Goal: Navigation & Orientation: Find specific page/section

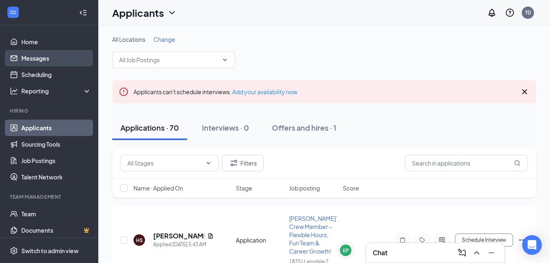
click at [44, 59] on link "Messages" at bounding box center [56, 58] width 70 height 16
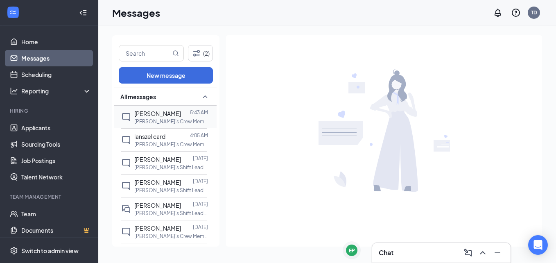
click at [161, 122] on p "[PERSON_NAME]’s Crew Member – Flexible Hours, Fun Team & Career Growth! at 1875…" at bounding box center [171, 121] width 74 height 7
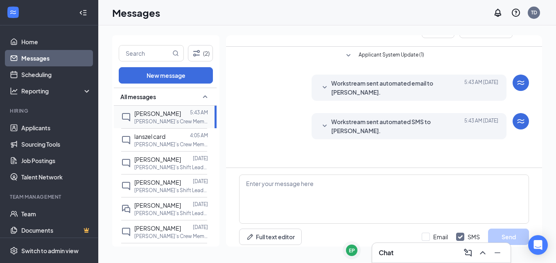
scroll to position [36, 0]
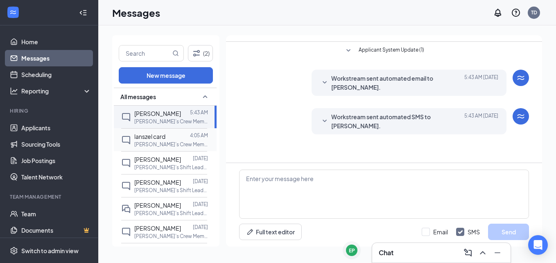
click at [154, 138] on span "lanszel card" at bounding box center [149, 136] width 31 height 7
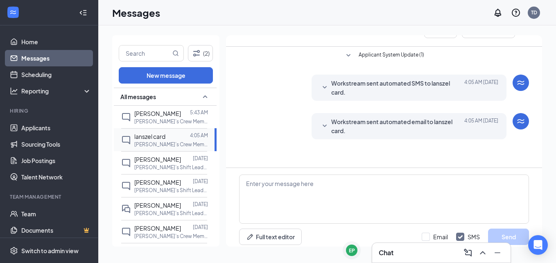
scroll to position [36, 0]
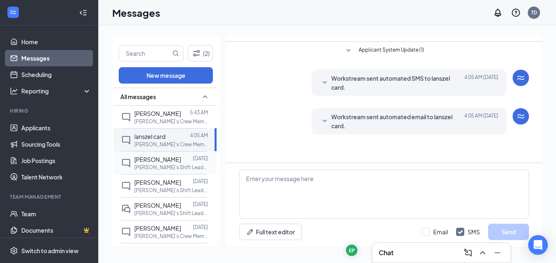
click at [149, 160] on span "[PERSON_NAME]" at bounding box center [157, 159] width 47 height 7
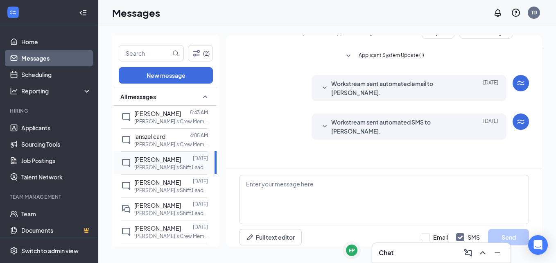
scroll to position [36, 0]
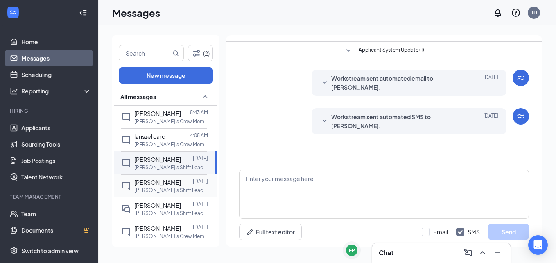
click at [147, 181] on span "[PERSON_NAME]" at bounding box center [157, 181] width 47 height 7
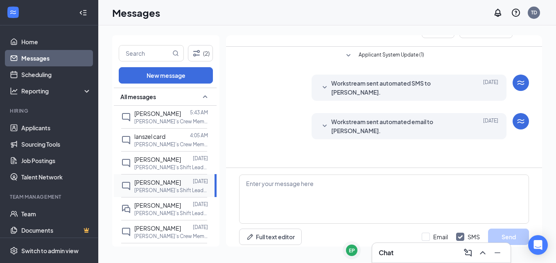
scroll to position [36, 0]
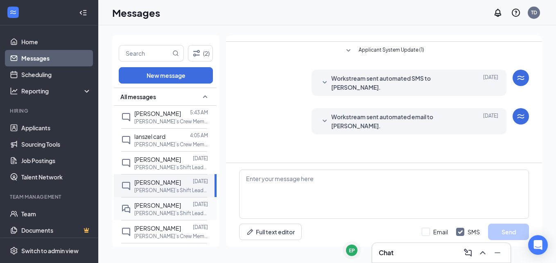
click at [146, 203] on span "[PERSON_NAME]" at bounding box center [157, 204] width 47 height 7
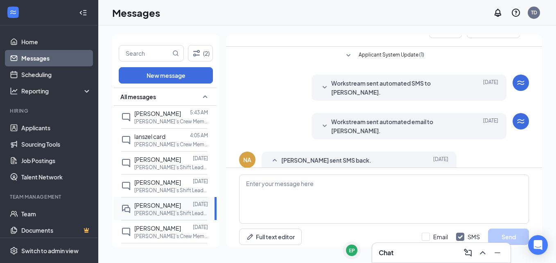
scroll to position [60, 0]
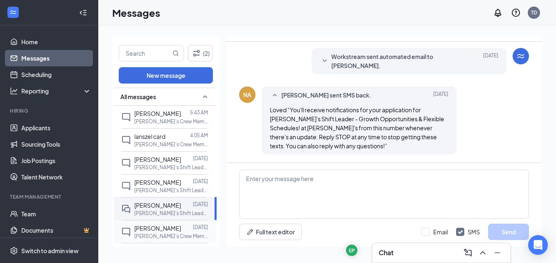
click at [142, 230] on span "[PERSON_NAME]" at bounding box center [157, 227] width 47 height 7
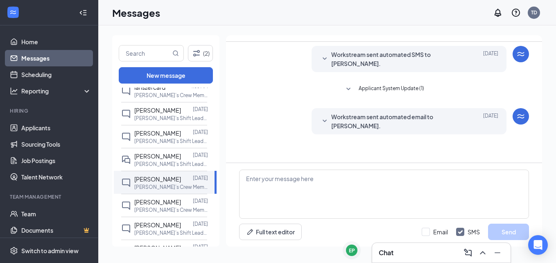
scroll to position [66, 0]
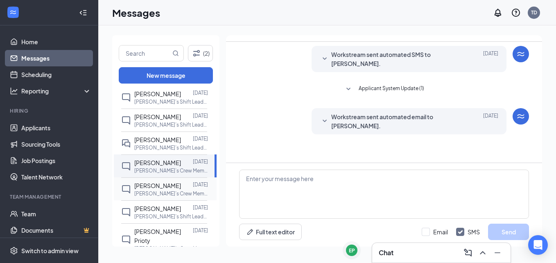
click at [170, 193] on p "[PERSON_NAME]’s Crew Member – Flexible Hours, Fun Team & Career Growth! at 1118…" at bounding box center [171, 193] width 74 height 7
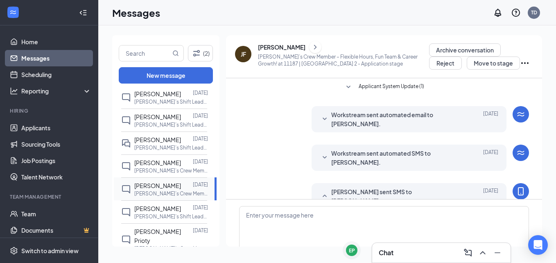
scroll to position [51, 0]
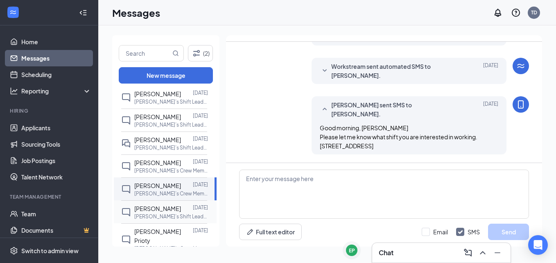
click at [163, 210] on span "[PERSON_NAME]" at bounding box center [157, 208] width 47 height 7
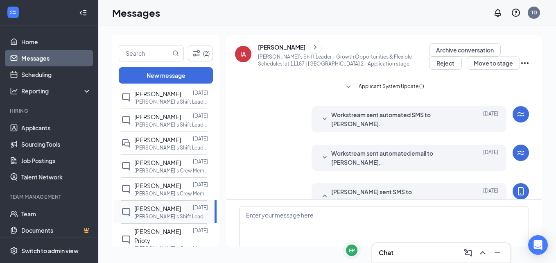
scroll to position [69, 0]
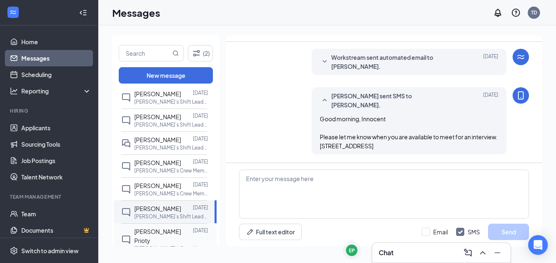
click at [155, 231] on span "[PERSON_NAME] Prioty" at bounding box center [157, 236] width 47 height 16
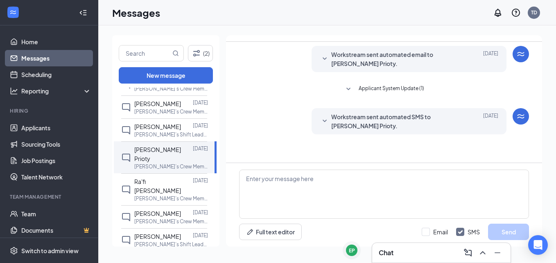
scroll to position [164, 0]
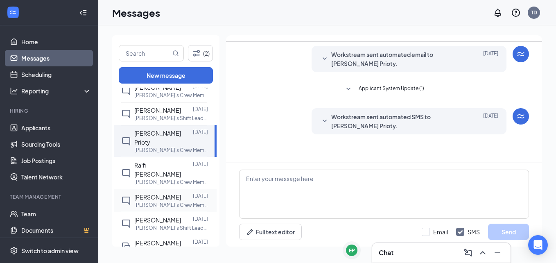
click at [144, 193] on span "[PERSON_NAME]" at bounding box center [157, 196] width 47 height 7
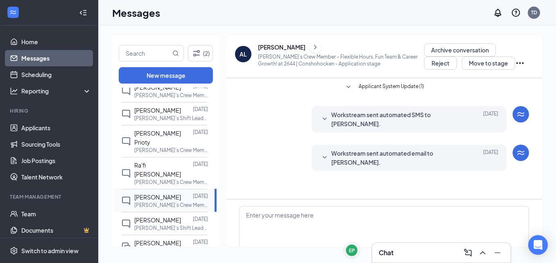
scroll to position [36, 0]
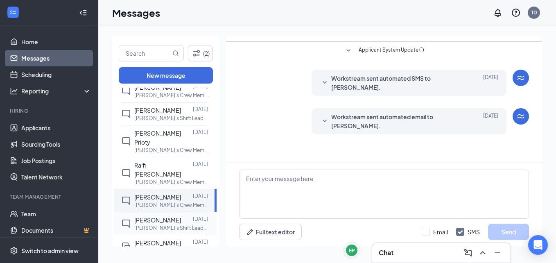
click at [146, 216] on span "[PERSON_NAME]" at bounding box center [157, 219] width 47 height 7
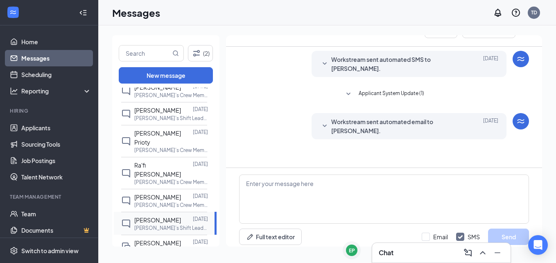
scroll to position [36, 0]
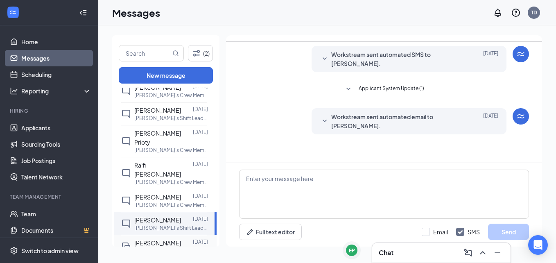
click at [151, 239] on span "[PERSON_NAME]" at bounding box center [157, 242] width 47 height 7
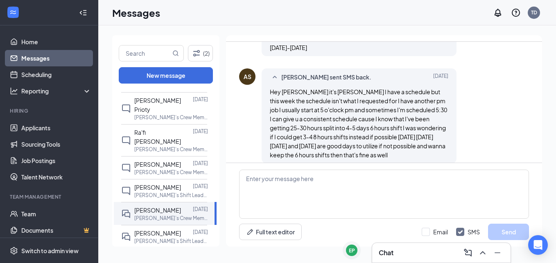
scroll to position [213, 0]
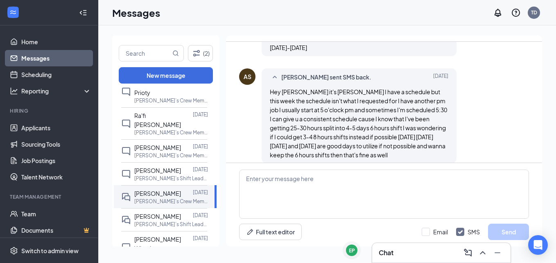
click at [213, 243] on div "All messages [PERSON_NAME] 5:43 AM [PERSON_NAME]’s Crew Member – Flexible Hours…" at bounding box center [165, 168] width 107 height 160
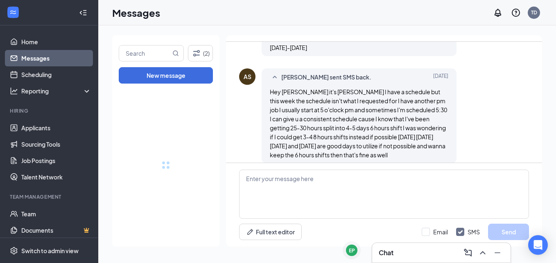
click at [213, 243] on div at bounding box center [165, 165] width 107 height 163
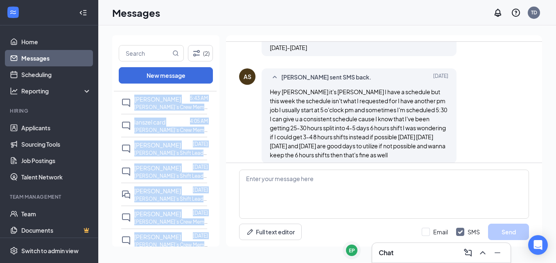
scroll to position [16, 0]
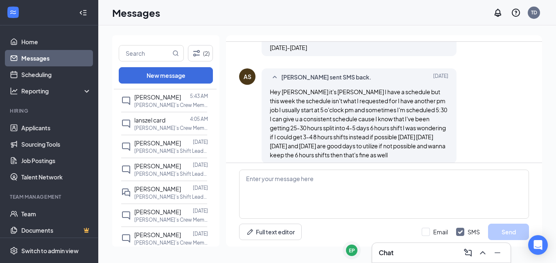
click at [226, 203] on div "(2) New message All messages [PERSON_NAME] 5:43 AM [PERSON_NAME]’s Crew Member …" at bounding box center [327, 144] width 430 height 218
click at [149, 233] on span "[PERSON_NAME]" at bounding box center [157, 234] width 47 height 7
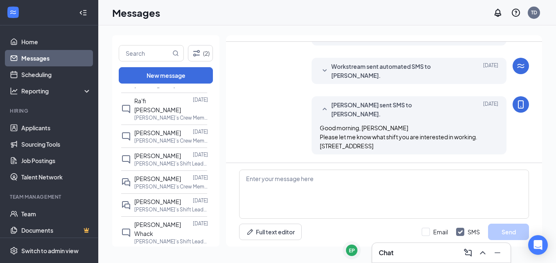
scroll to position [230, 0]
click at [157, 196] on span "[PERSON_NAME]" at bounding box center [157, 199] width 47 height 7
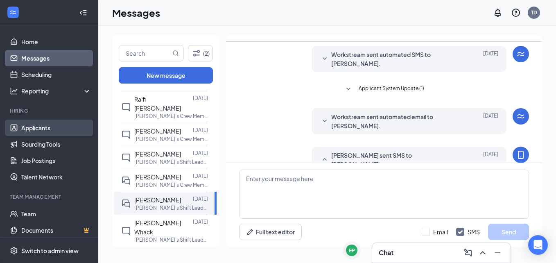
click at [51, 129] on link "Applicants" at bounding box center [56, 128] width 70 height 16
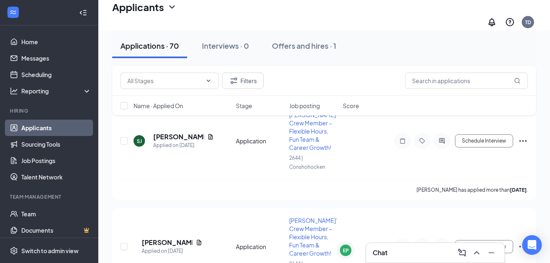
scroll to position [3860, 0]
